Goal: Task Accomplishment & Management: Manage account settings

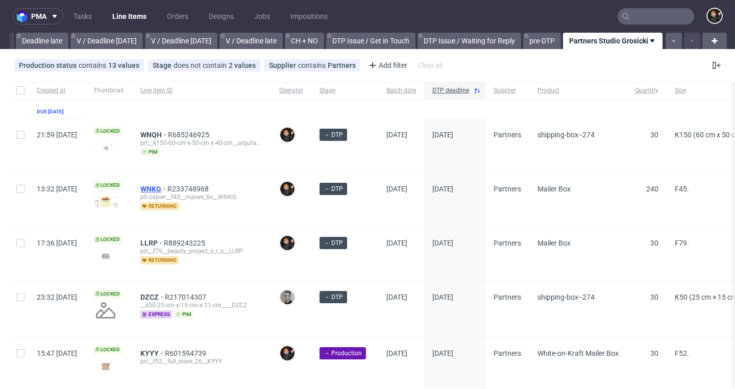
click at [167, 189] on span "WNKG" at bounding box center [153, 189] width 27 height 8
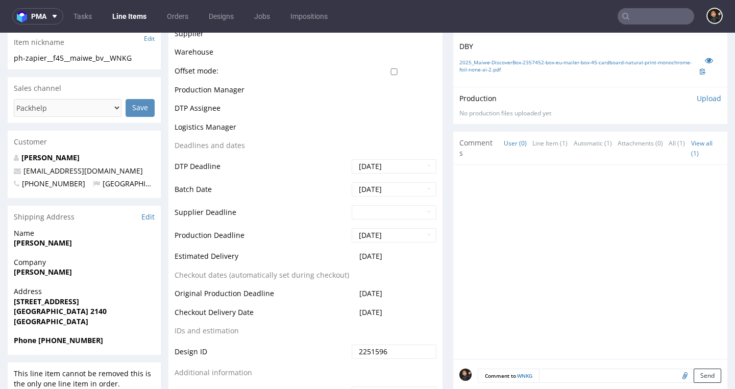
scroll to position [363, 0]
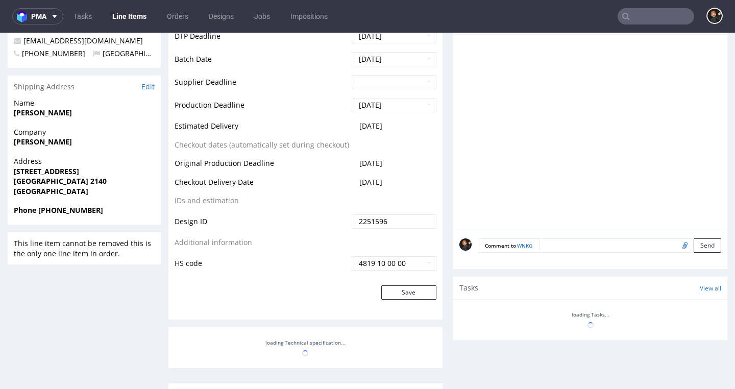
click at [416, 236] on td "2251596" at bounding box center [392, 224] width 87 height 23
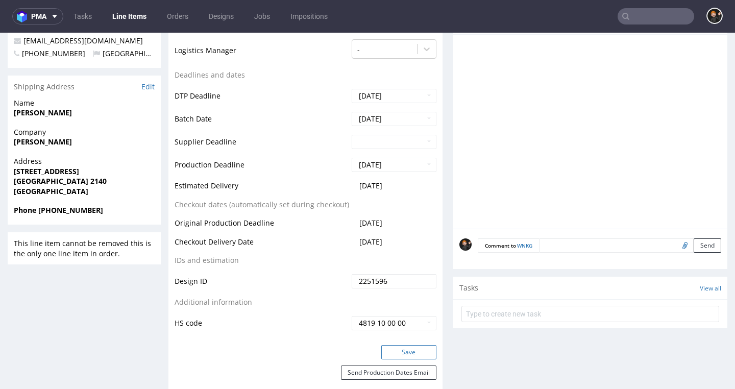
click at [394, 349] on button "Save" at bounding box center [408, 352] width 55 height 14
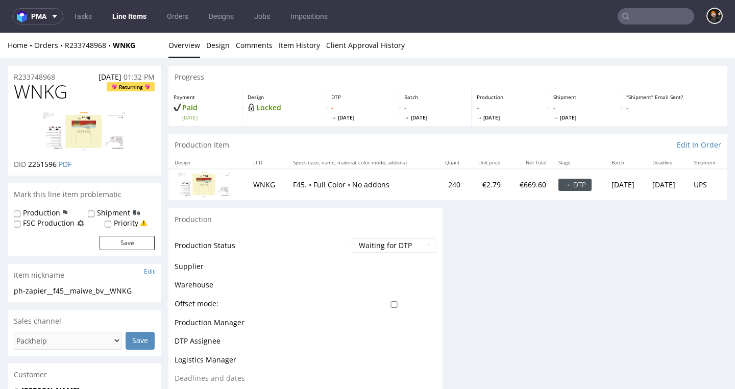
scroll to position [0, 0]
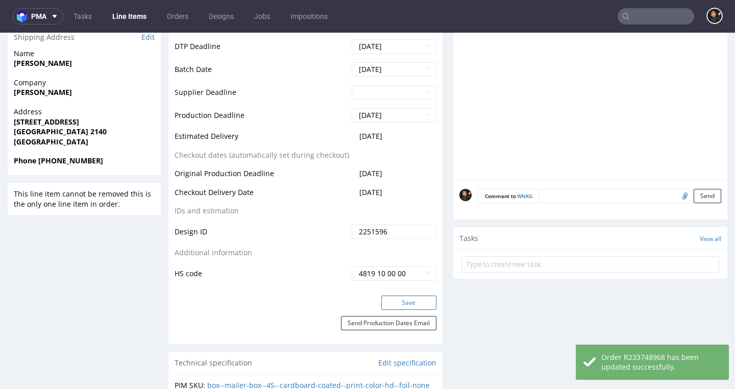
drag, startPoint x: 406, startPoint y: 298, endPoint x: 398, endPoint y: 297, distance: 7.2
click at [406, 298] on button "Save" at bounding box center [408, 302] width 55 height 14
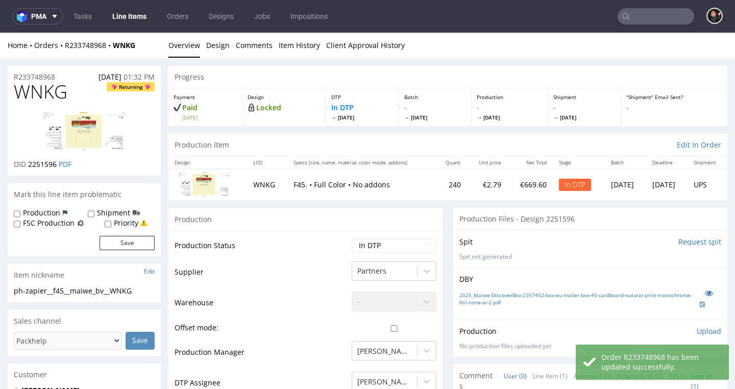
click at [39, 94] on span "WNKG" at bounding box center [41, 92] width 54 height 20
copy span "WNKG"
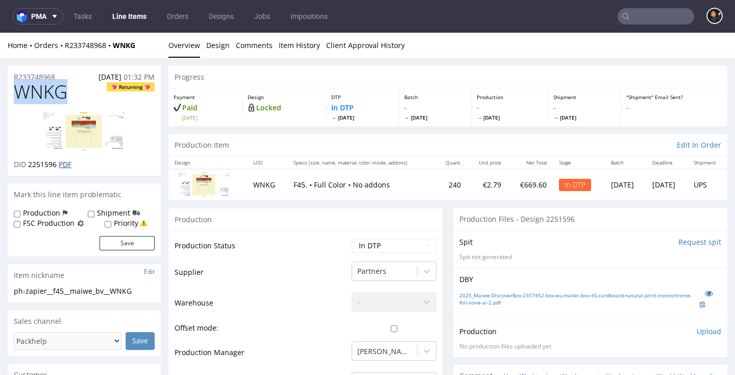
click at [66, 163] on link "PDF" at bounding box center [65, 164] width 13 height 10
click at [555, 1] on nav "pma Tasks Line Items Orders Designs Jobs Impositions" at bounding box center [367, 16] width 735 height 33
select select "dtp_ca_needed"
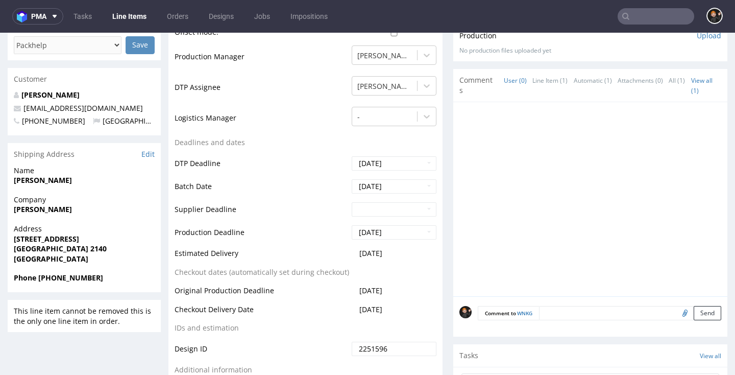
scroll to position [407, 0]
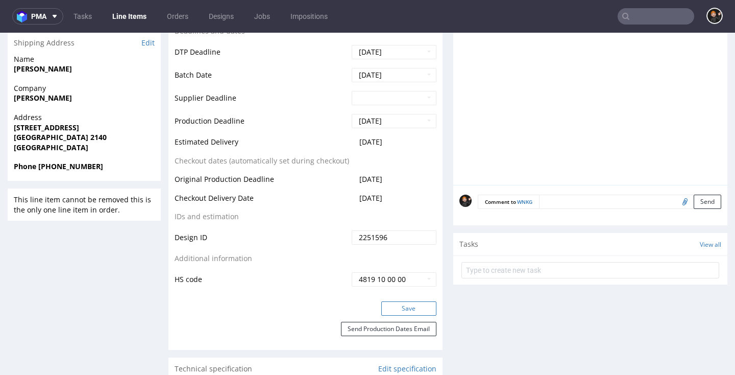
click at [405, 301] on button "Save" at bounding box center [408, 308] width 55 height 14
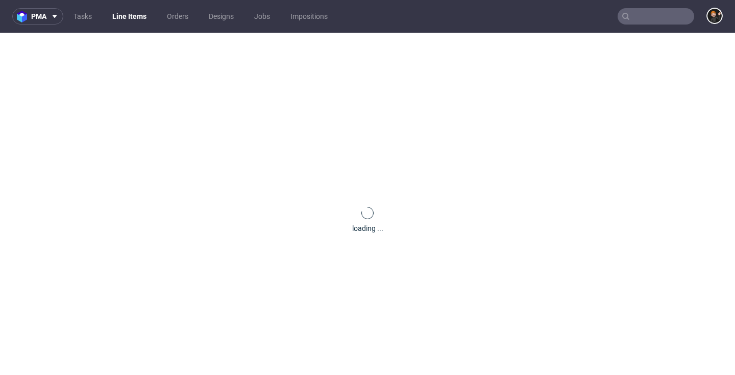
scroll to position [0, 0]
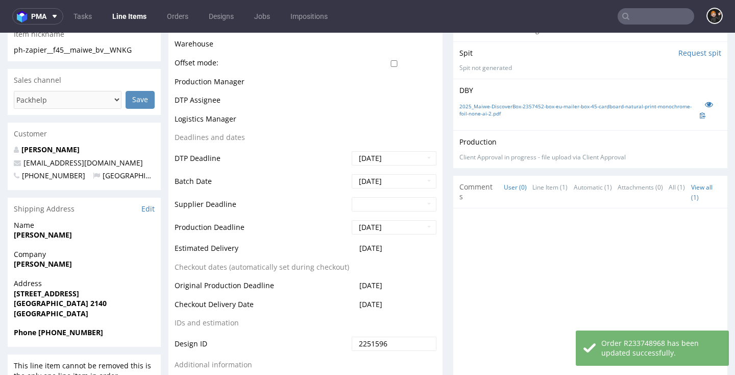
click at [708, 222] on div at bounding box center [593, 308] width 268 height 188
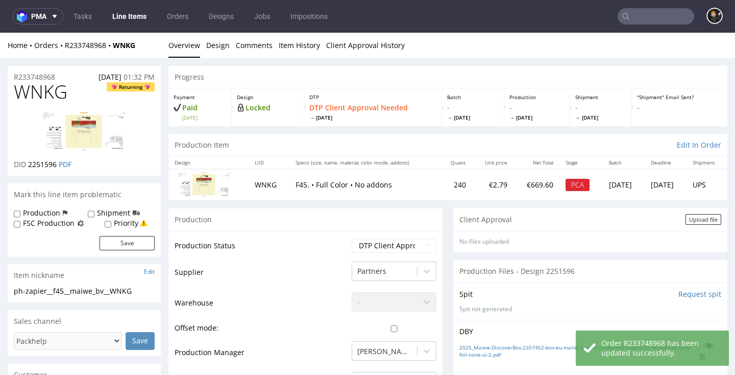
scroll to position [-1, 0]
click at [694, 212] on div "Client Approval Upload file" at bounding box center [590, 219] width 274 height 23
click at [692, 215] on div "Upload file" at bounding box center [703, 219] width 36 height 11
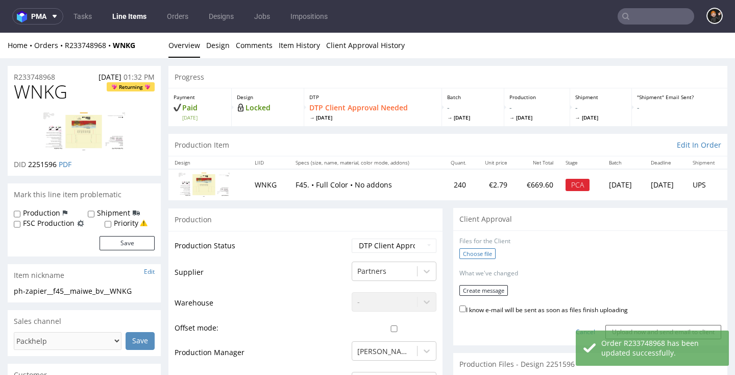
click at [470, 255] on label "Choose file" at bounding box center [477, 253] width 36 height 11
click at [0, 33] on input "Choose file" at bounding box center [0, 33] width 0 height 0
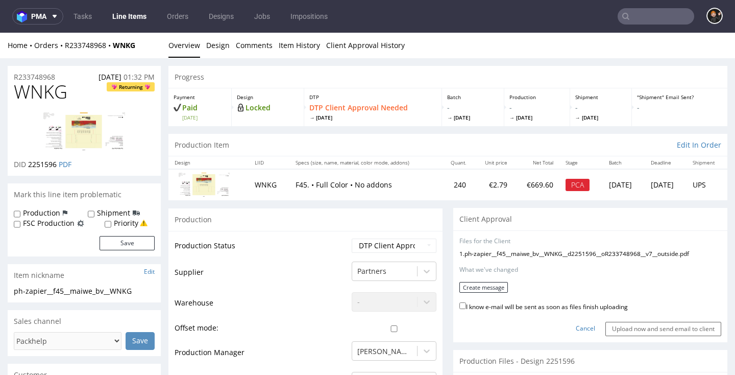
click at [487, 303] on label "I know e-mail will be sent as soon as files finish uploading" at bounding box center [543, 305] width 168 height 11
click at [466, 303] on input "I know e-mail will be sent as soon as files finish uploading" at bounding box center [462, 305] width 7 height 7
checkbox input "true"
click at [484, 284] on button "Create message" at bounding box center [483, 287] width 48 height 11
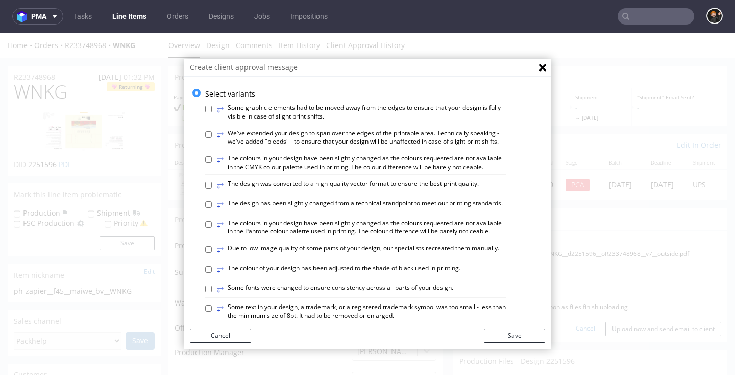
click at [320, 203] on label "⥂ The design has been slightly changed from a technical standpoint to meet our …" at bounding box center [360, 204] width 286 height 11
click at [212, 203] on input "⥂ The design has been slightly changed from a technical standpoint to meet our …" at bounding box center [208, 204] width 7 height 7
checkbox input "true"
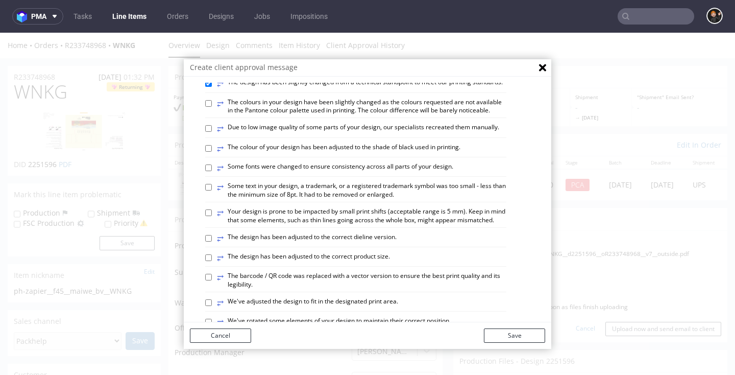
click at [367, 233] on label "⥂ The design has been adjusted to the correct dieline version." at bounding box center [307, 238] width 180 height 11
click at [212, 235] on input "⥂ The design has been adjusted to the correct dieline version." at bounding box center [208, 238] width 7 height 7
checkbox input "true"
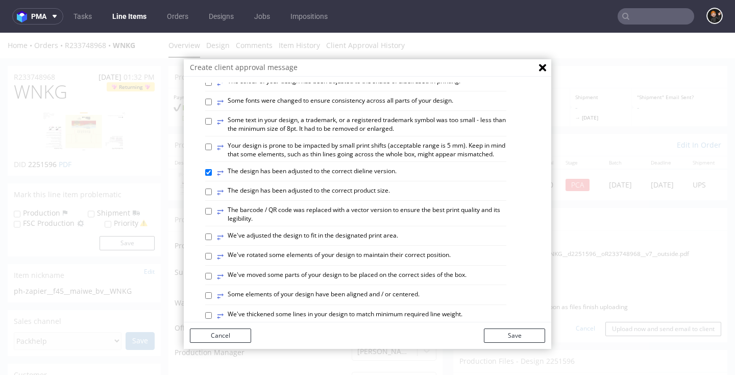
scroll to position [187, 0]
drag, startPoint x: 379, startPoint y: 283, endPoint x: 420, endPoint y: 311, distance: 49.7
click at [379, 289] on label "⥂ Some elements of your design have been aligned and / or centered." at bounding box center [318, 294] width 203 height 11
click at [212, 291] on input "⥂ Some elements of your design have been aligned and / or centered." at bounding box center [208, 294] width 7 height 7
checkbox input "true"
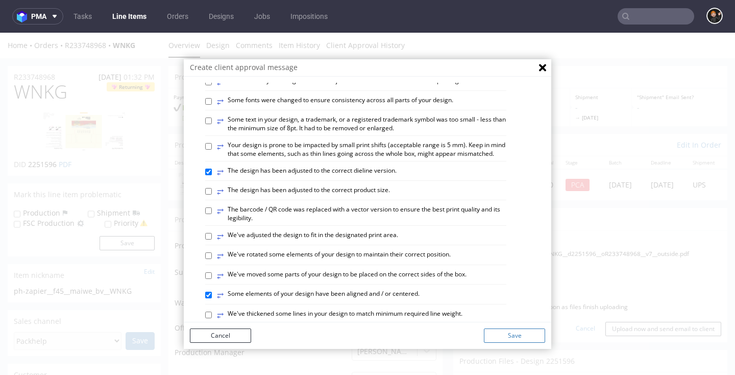
click at [502, 336] on button "Save" at bounding box center [514, 335] width 61 height 14
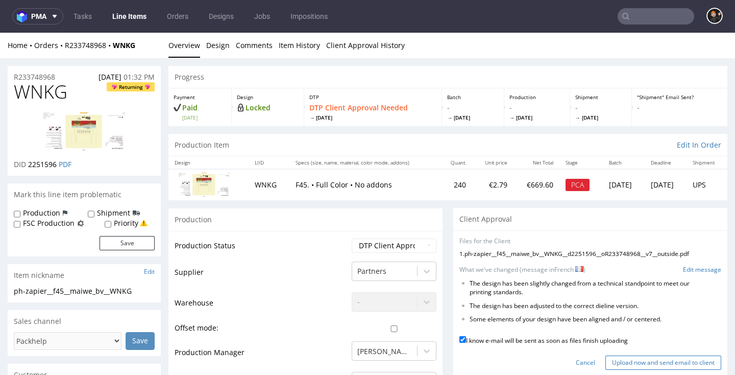
click at [655, 355] on input "Upload now and send email to client" at bounding box center [663, 362] width 116 height 14
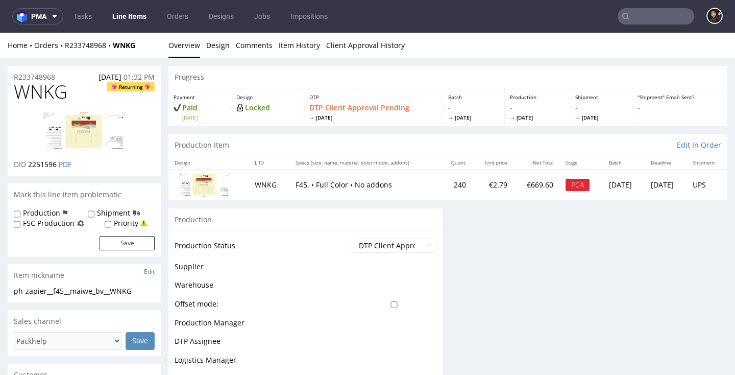
scroll to position [0, 0]
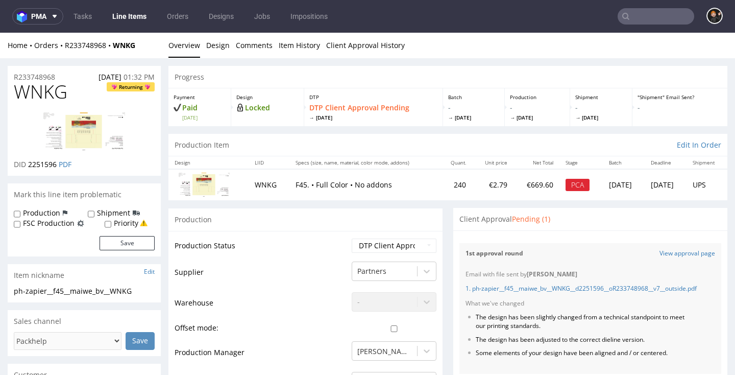
click at [140, 23] on link "Line Items" at bounding box center [129, 16] width 46 height 16
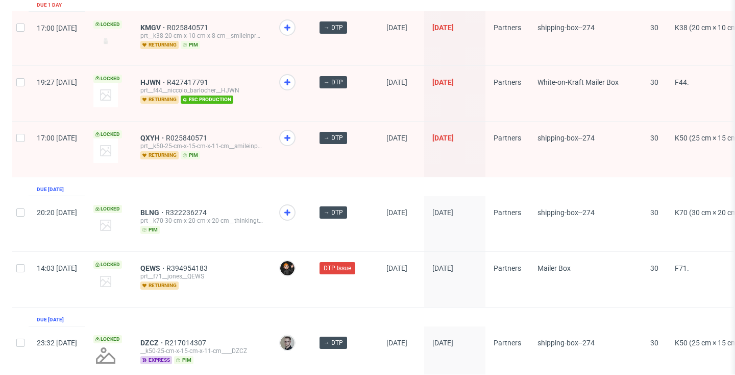
scroll to position [1723, 0]
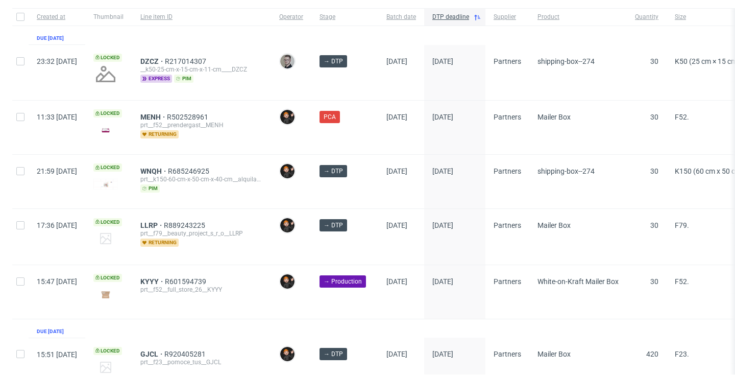
scroll to position [0, 1]
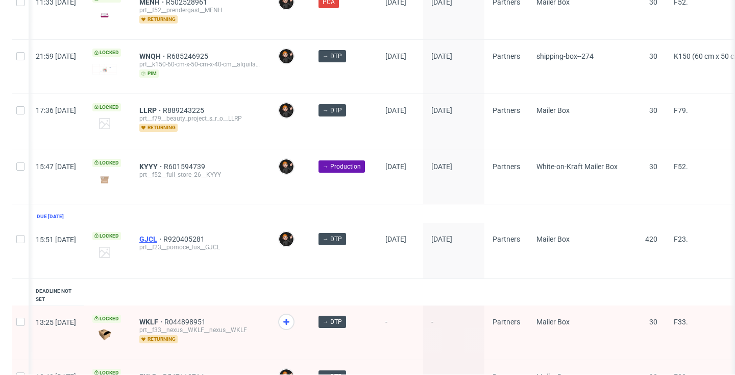
click at [163, 241] on span "GJCL" at bounding box center [151, 239] width 24 height 8
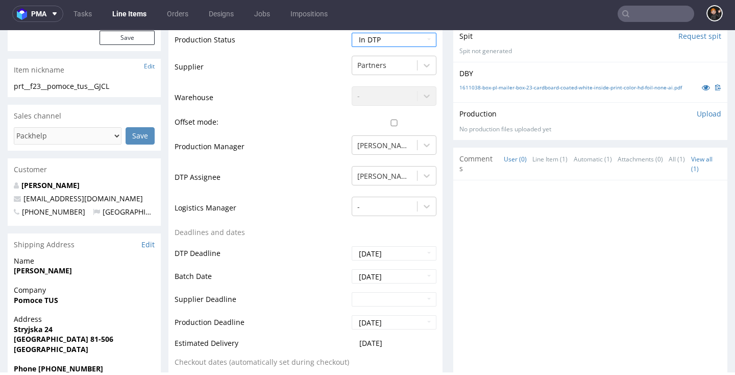
scroll to position [365, 0]
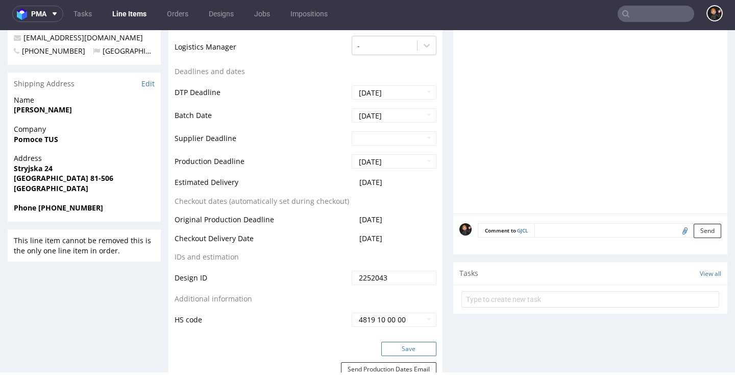
click at [410, 356] on button "Save" at bounding box center [408, 348] width 55 height 14
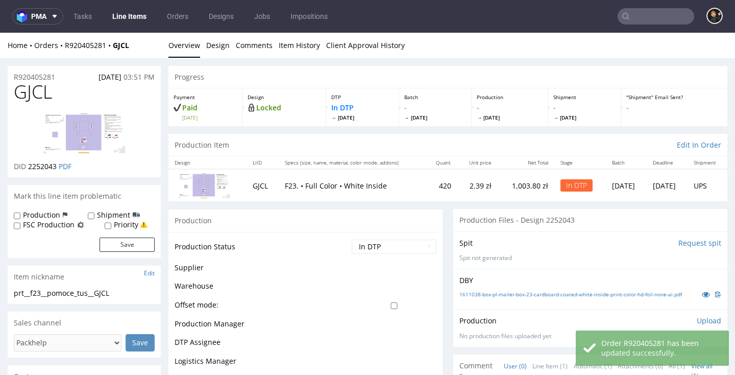
scroll to position [0, 0]
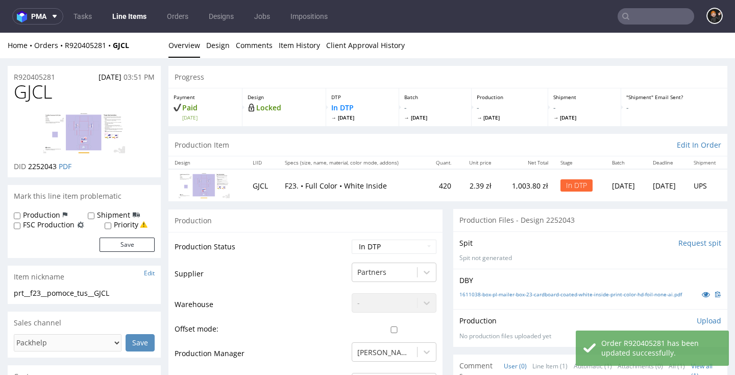
click at [44, 86] on span "GJCL" at bounding box center [33, 92] width 38 height 20
copy span "GJCL"
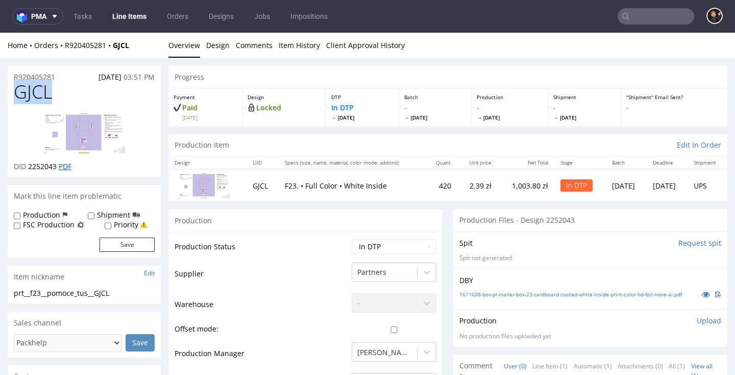
click at [70, 165] on link "PDF" at bounding box center [65, 166] width 13 height 10
select select "dtp_ca_needed"
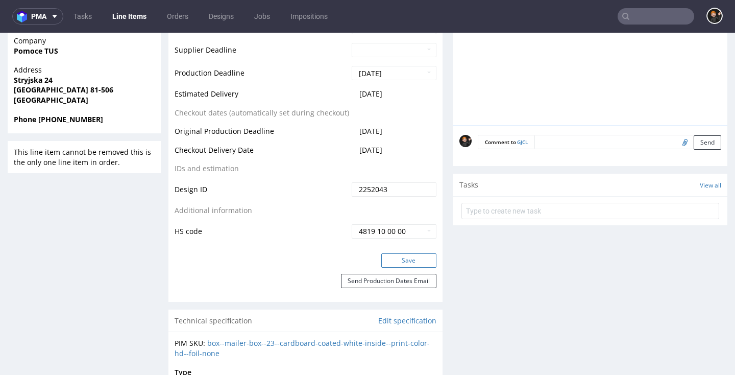
click at [409, 254] on button "Save" at bounding box center [408, 260] width 55 height 14
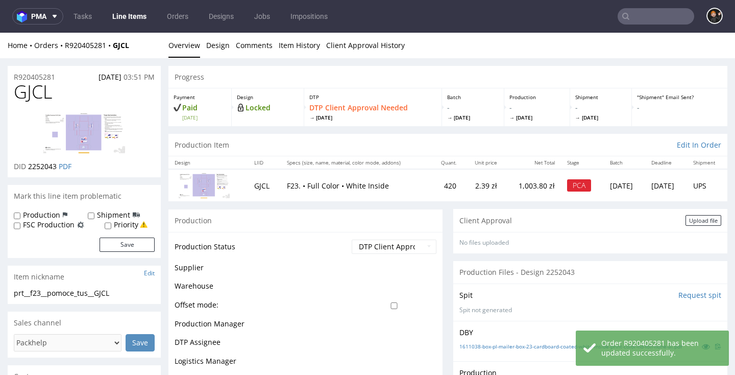
drag, startPoint x: 692, startPoint y: 219, endPoint x: 534, endPoint y: 228, distance: 157.9
click at [691, 219] on div "Upload file" at bounding box center [703, 220] width 36 height 11
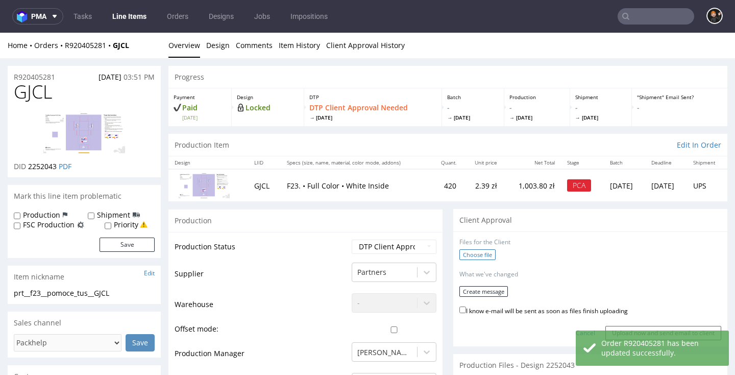
click at [488, 253] on div "Choose file" at bounding box center [590, 255] width 262 height 13
click at [481, 253] on label "Choose file" at bounding box center [477, 254] width 36 height 11
click at [0, 33] on input "Choose file" at bounding box center [0, 33] width 0 height 0
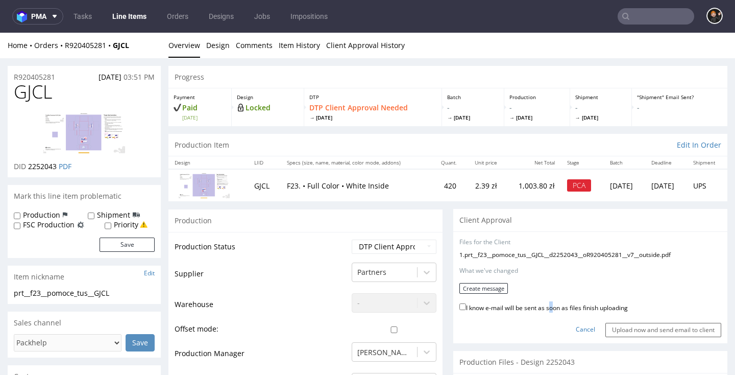
click at [545, 303] on label "I know e-mail will be sent as soon as files finish uploading" at bounding box center [543, 306] width 168 height 11
click at [466, 303] on input "I know e-mail will be sent as soon as files finish uploading" at bounding box center [462, 306] width 7 height 7
checkbox input "true"
click at [492, 288] on button "Create message" at bounding box center [483, 288] width 48 height 11
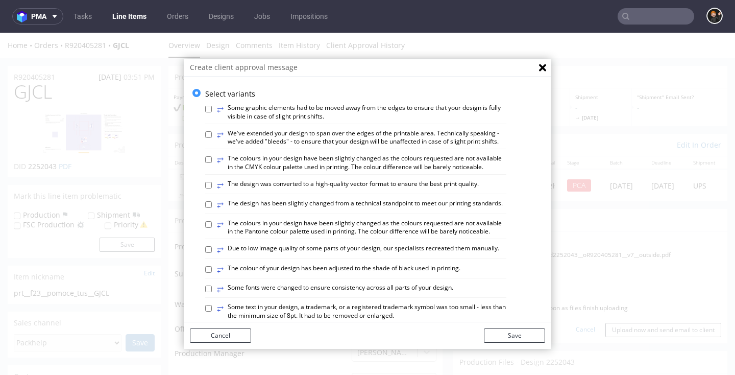
click at [414, 200] on label "⥂ The design has been slightly changed from a technical standpoint to meet our …" at bounding box center [360, 204] width 286 height 11
click at [212, 201] on input "⥂ The design has been slightly changed from a technical standpoint to meet our …" at bounding box center [208, 204] width 7 height 7
checkbox input "true"
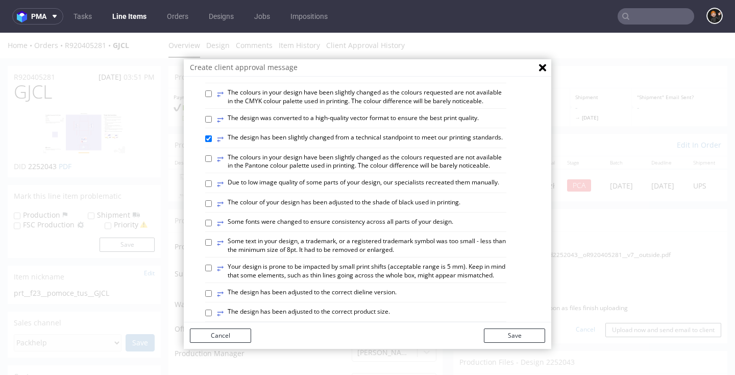
scroll to position [82, 0]
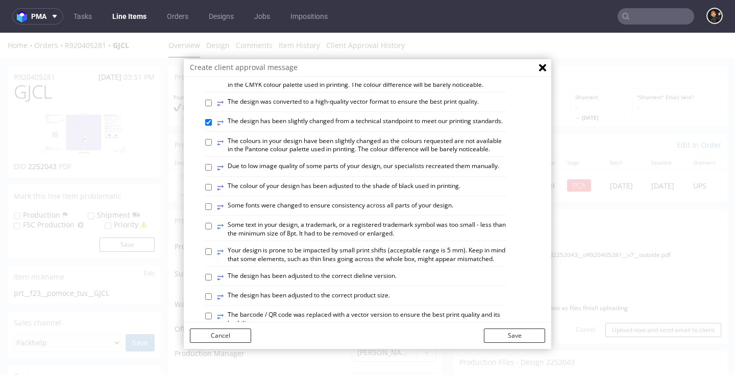
click at [350, 271] on label "⥂ The design has been adjusted to the correct dieline version." at bounding box center [307, 276] width 180 height 11
click at [212, 273] on input "⥂ The design has been adjusted to the correct dieline version." at bounding box center [208, 276] width 7 height 7
checkbox input "true"
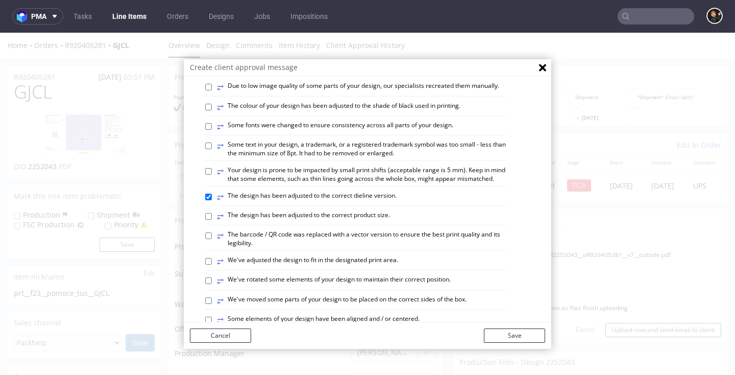
scroll to position [167, 0]
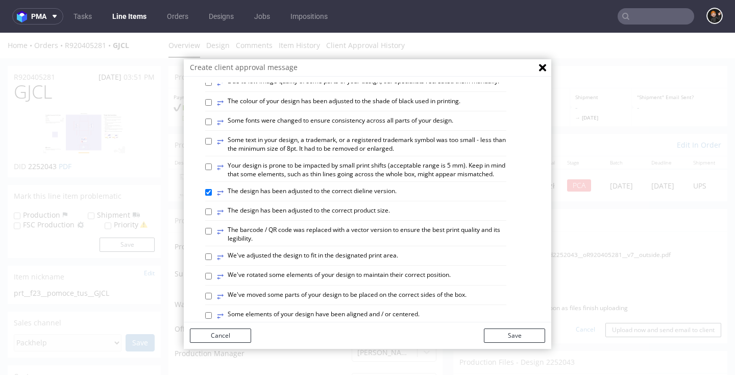
drag, startPoint x: 391, startPoint y: 307, endPoint x: 398, endPoint y: 308, distance: 7.2
click at [391, 310] on label "⥂ Some elements of your design have been aligned and / or centered." at bounding box center [318, 315] width 203 height 11
click at [212, 312] on input "⥂ Some elements of your design have been aligned and / or centered." at bounding box center [208, 315] width 7 height 7
checkbox input "true"
click at [527, 341] on button "Save" at bounding box center [514, 335] width 61 height 14
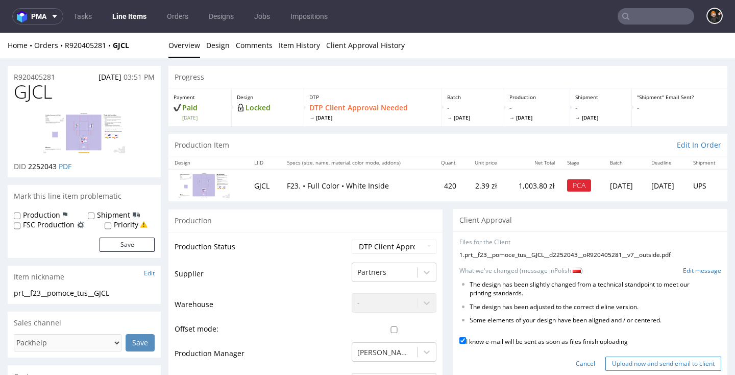
click at [643, 356] on input "Upload now and send email to client" at bounding box center [663, 363] width 116 height 14
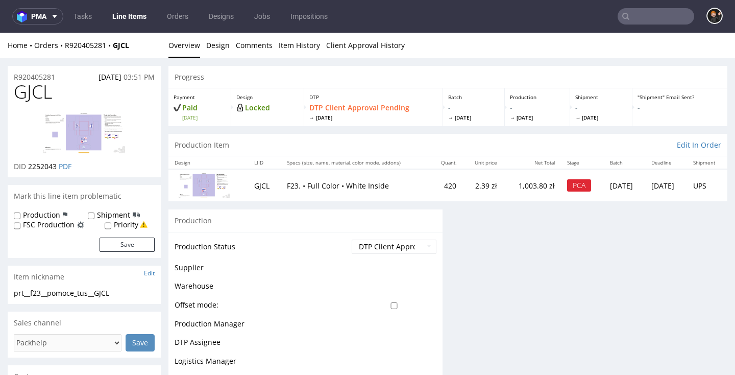
scroll to position [0, 0]
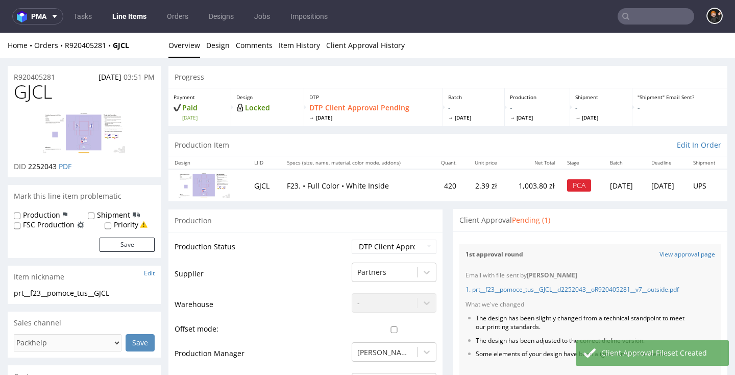
click at [126, 21] on link "Line Items" at bounding box center [129, 16] width 46 height 16
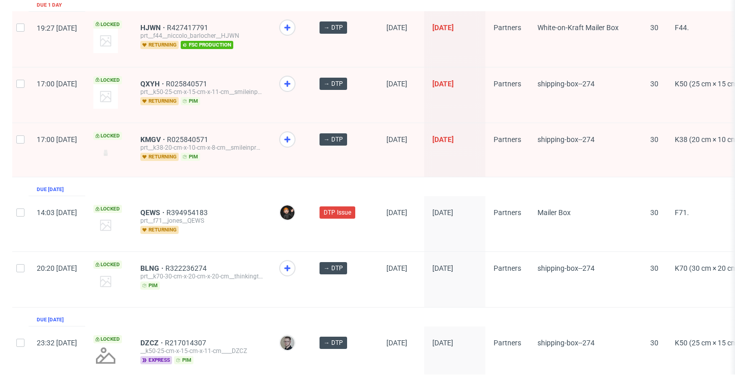
scroll to position [1723, 0]
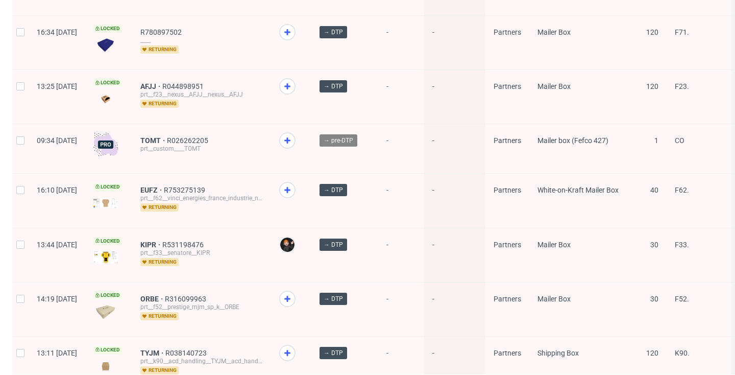
scroll to position [1429, 0]
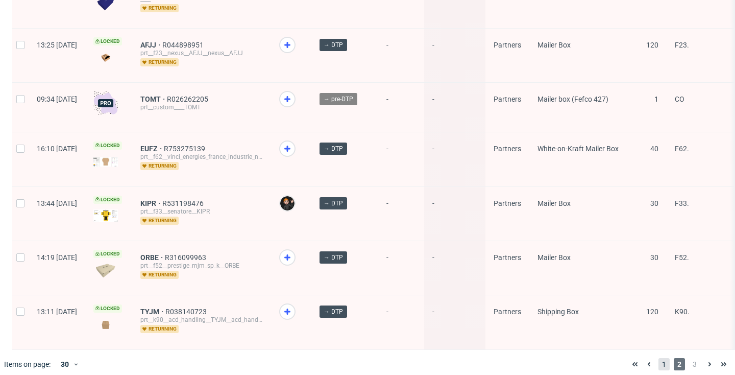
click at [658, 358] on span "1" at bounding box center [663, 364] width 11 height 12
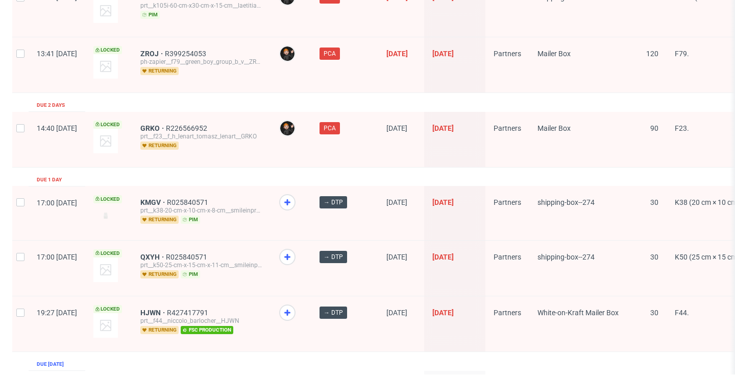
scroll to position [1553, 0]
